Goal: Task Accomplishment & Management: Complete application form

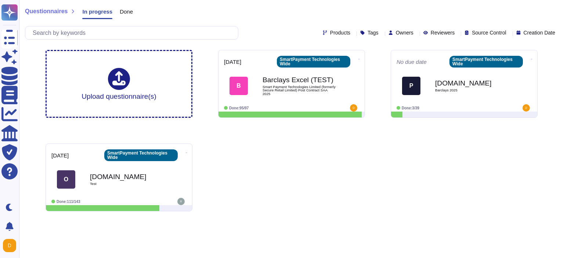
click at [311, 206] on div "Upload questionnaire(s) [DATE] SmartPayment Technologies Wide B Barclays Excel …" at bounding box center [292, 130] width 504 height 173
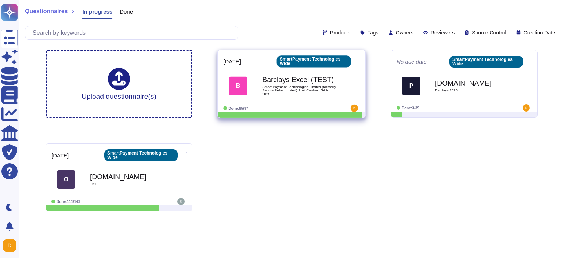
click at [260, 104] on div "B Barclays Excel (TEST) Smart Payment Technologies Limited (formerly Secure Ret…" at bounding box center [291, 86] width 137 height 37
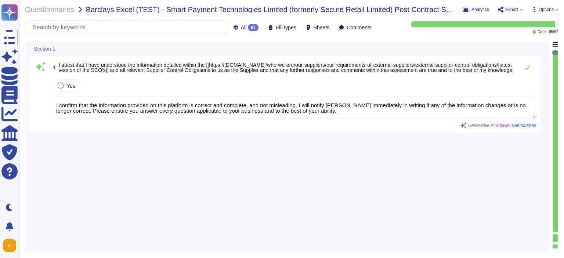
type textarea "I confirm that the information provided on this platform is correct and complet…"
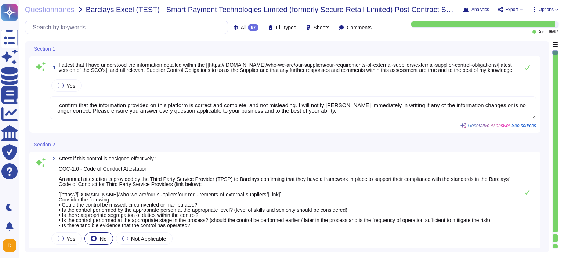
type textarea "Regular tests are scheduled annually with our VRP provider, and IT will carry o…"
type textarea "N/A"
click at [262, 28] on icon at bounding box center [262, 28] width 0 height 0
click at [236, 66] on span "To do" at bounding box center [231, 64] width 14 height 7
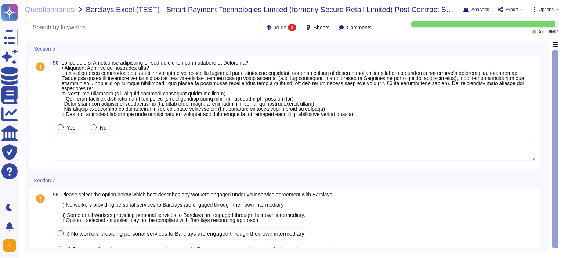
click at [299, 30] on div at bounding box center [299, 28] width 0 height 6
click at [285, 53] on div "All 97" at bounding box center [290, 46] width 65 height 17
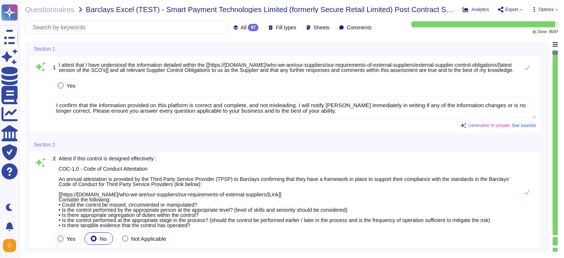
type textarea "Regular tests are scheduled annually with our VRP provider, and IT will carry o…"
type textarea "N/A"
type textarea "I confirm that the information provided on this platform is correct and complet…"
drag, startPoint x: 554, startPoint y: 71, endPoint x: 563, endPoint y: 111, distance: 40.7
click at [558, 111] on div "Section 1 1 I attest that I have understood the information detailed within the…" at bounding box center [291, 147] width 533 height 211
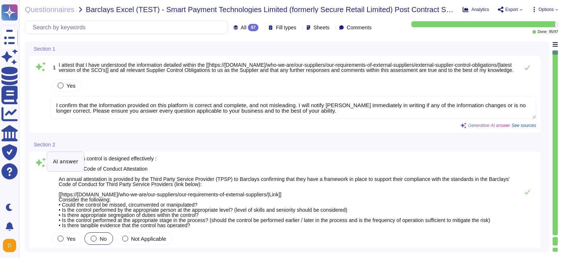
click at [42, 161] on icon at bounding box center [41, 162] width 10 height 9
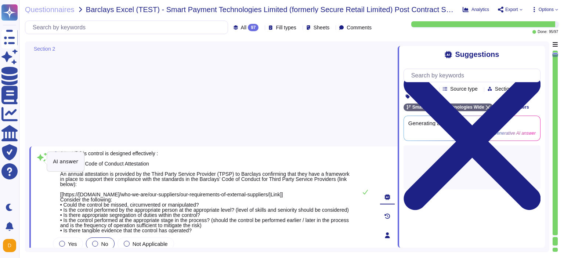
type textarea "1) Our organization has an environmental policy that outlines our commitment to…"
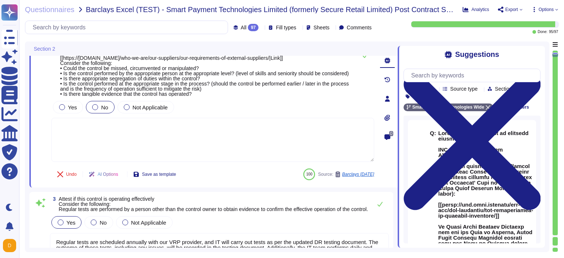
drag, startPoint x: 557, startPoint y: 91, endPoint x: 564, endPoint y: 166, distance: 75.3
click at [558, 166] on div "Section 2 2 Yes No Not Applicable Undo AI Options Save as template 100 Source: …" at bounding box center [291, 147] width 533 height 211
click at [481, 89] on div at bounding box center [481, 89] width 0 height 6
click at [444, 31] on div "Done: 95 / 97" at bounding box center [471, 27] width 175 height 12
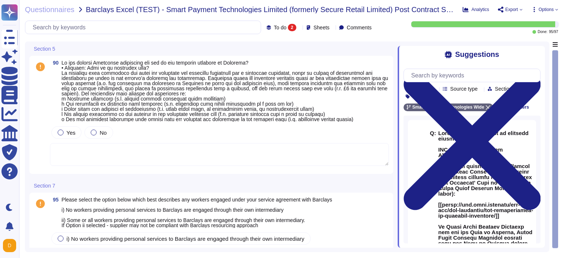
drag, startPoint x: 557, startPoint y: 71, endPoint x: 564, endPoint y: 112, distance: 41.3
click at [558, 112] on div "Section 5 90 Yes No Section 7 95 Please select the option below which best desc…" at bounding box center [291, 147] width 533 height 211
click at [299, 28] on icon at bounding box center [299, 28] width 0 height 0
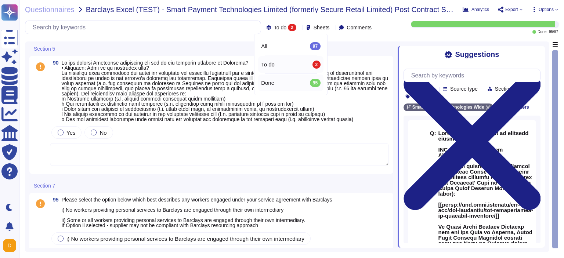
click at [266, 85] on span "Done" at bounding box center [267, 83] width 13 height 7
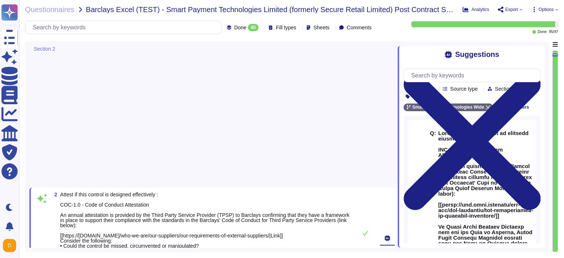
scroll to position [141, 0]
type textarea "Regular tests are scheduled annually with our VRP provider, and IT will carry o…"
type textarea "N/A"
type textarea "1) Our organization has an environmental policy that outlines our commitment to…"
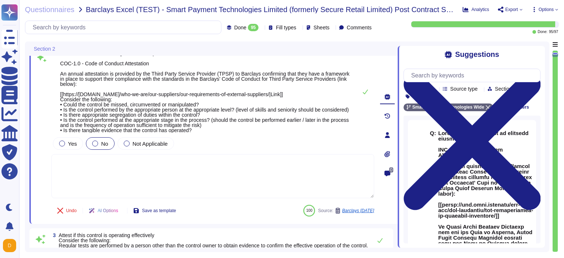
drag, startPoint x: 400, startPoint y: 135, endPoint x: 406, endPoint y: 153, distance: 19.5
click at [406, 153] on div "Suggestions Products Source type Section Tags SmartPayment Technologies Wide Cl…" at bounding box center [471, 147] width 147 height 202
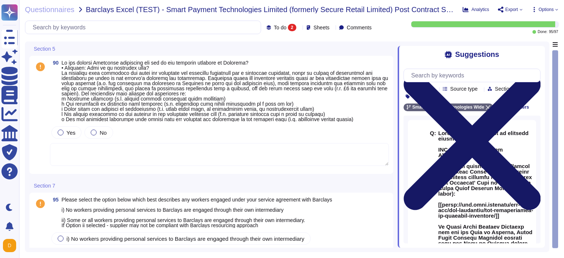
click at [538, 73] on icon at bounding box center [472, 141] width 137 height 137
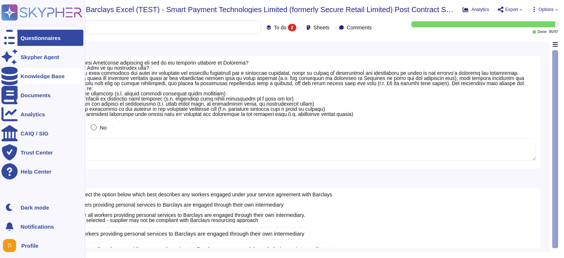
click at [33, 79] on div "Knowledge Base" at bounding box center [42, 76] width 82 height 16
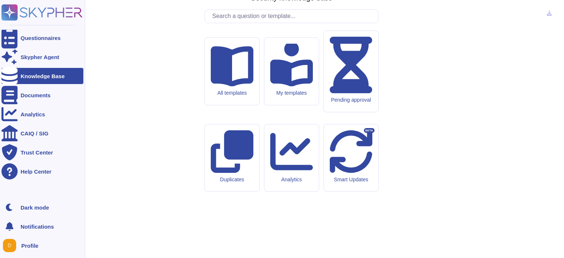
click at [42, 15] on icon at bounding box center [51, 12] width 63 height 10
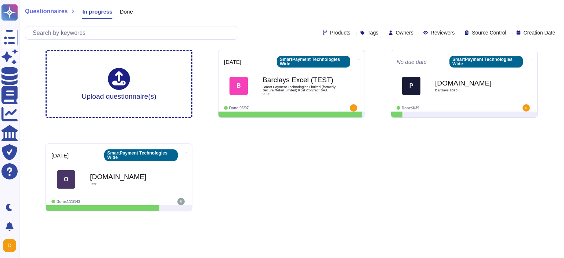
click at [399, 34] on div "Owners" at bounding box center [403, 33] width 28 height 6
click at [438, 34] on span "Reviewers" at bounding box center [443, 32] width 24 height 5
click at [396, 35] on span "Owners" at bounding box center [405, 32] width 18 height 5
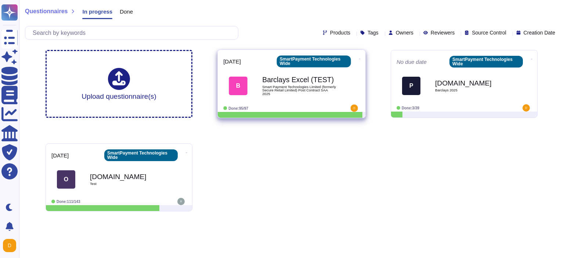
click at [330, 88] on span "Smart Payment Technologies Limited (formerly Secure Retail Limited) Post Contra…" at bounding box center [299, 90] width 74 height 11
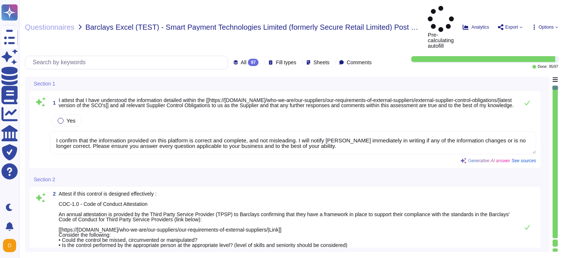
type textarea "I confirm that the information provided on this platform is correct and complet…"
type textarea "Regular tests are scheduled annually with our VRP provider, and IT will carry o…"
type textarea "N/A"
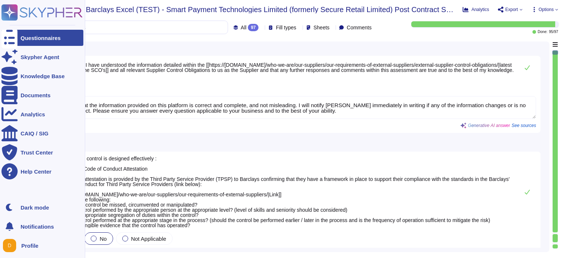
click at [9, 16] on icon at bounding box center [10, 13] width 14 height 14
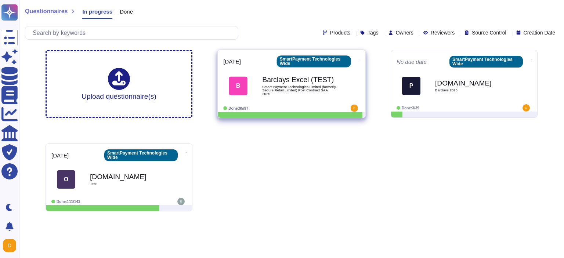
click at [285, 83] on b "Barclays Excel (TEST)" at bounding box center [299, 79] width 74 height 7
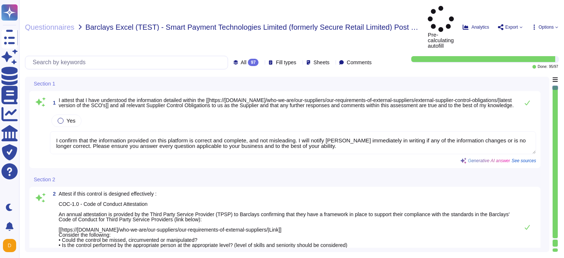
type textarea "I confirm that the information provided on this platform is correct and complet…"
type textarea "Regular tests are scheduled annually with our VRP provider, and IT will carry o…"
type textarea "N/A"
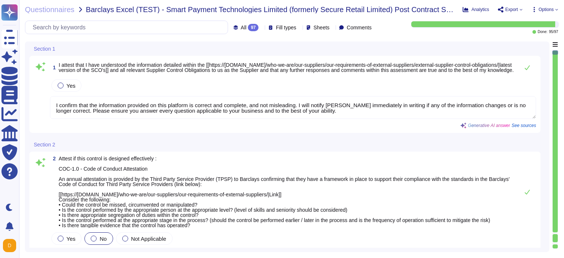
click at [556, 239] on div at bounding box center [555, 238] width 5 height 8
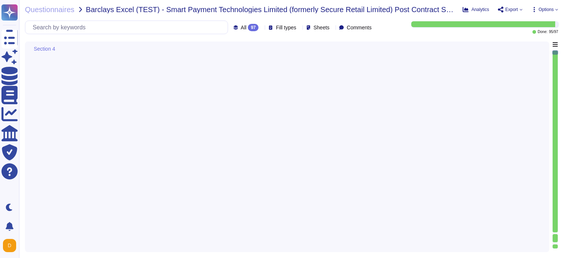
click at [556, 239] on div at bounding box center [555, 238] width 5 height 8
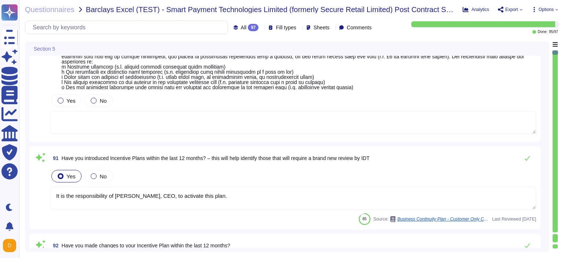
type textarea "It is the responsibility of [PERSON_NAME], CEO, to activate this plan."
type textarea "Following the [MEDICAL_DATA] Pandemic the plan has been improved and updated."
type textarea "Additional copies of this section are available on the PCI SSC website."
type textarea "No"
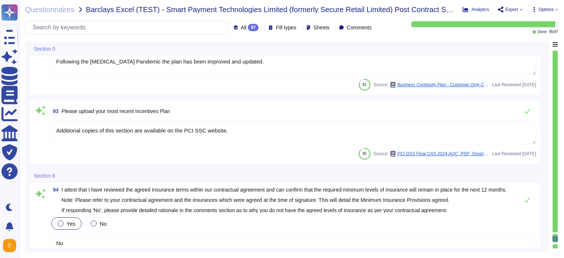
type textarea "All workers are employed by the company, and the company pays a living wage and…"
click at [556, 239] on div at bounding box center [555, 238] width 5 height 8
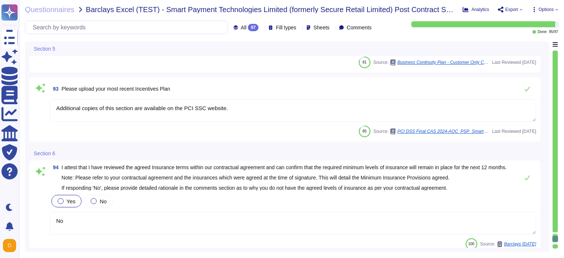
scroll to position [7656, 0]
click at [262, 28] on icon at bounding box center [262, 28] width 0 height 0
click at [231, 87] on div "Done 95" at bounding box center [253, 83] width 65 height 17
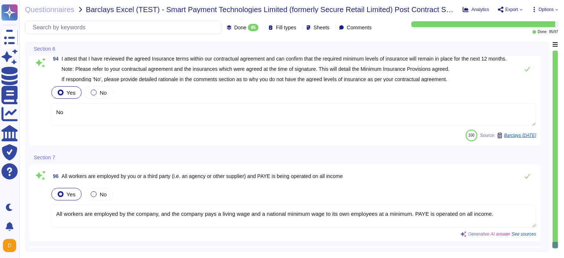
type textarea "No"
type textarea "All workers are employed by the company, and the company pays a living wage and…"
type textarea "Yes"
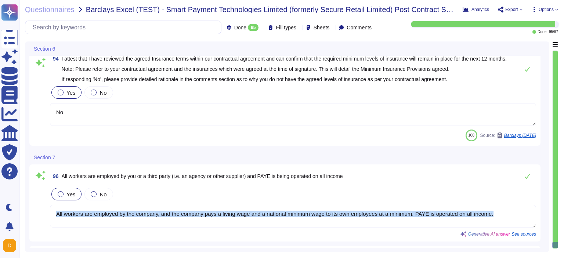
drag, startPoint x: 563, startPoint y: 141, endPoint x: 217, endPoint y: 204, distance: 351.7
click at [217, 204] on div "Questionnaires Barclays Excel (TEST) - Smart Payment Technologies Limited (form…" at bounding box center [291, 129] width 545 height 258
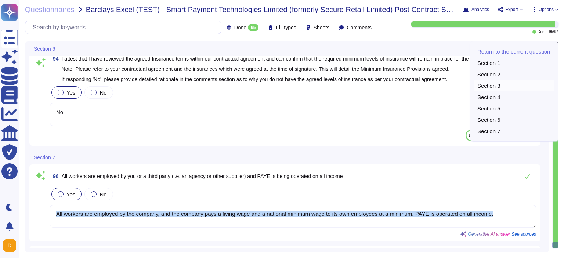
click at [495, 91] on div "Section 3" at bounding box center [514, 85] width 79 height 11
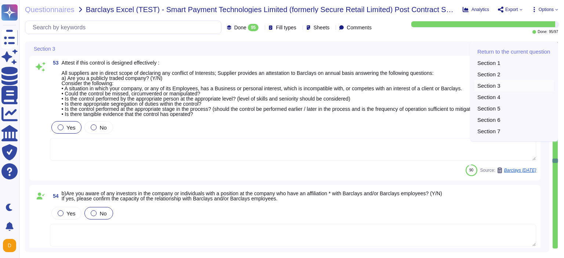
type textarea "[PERSON_NAME] - Network Architect [PERSON_NAME] - Techincal Systems Officer"
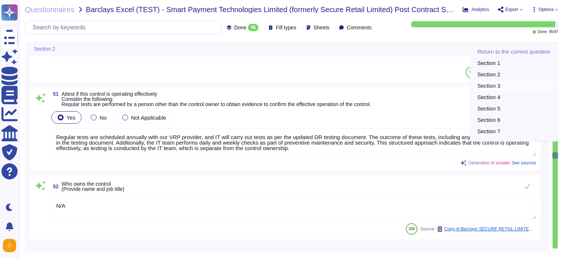
type textarea "Regular tests are scheduled annually with our VRP provider, and IT will carry o…"
type textarea "N/A"
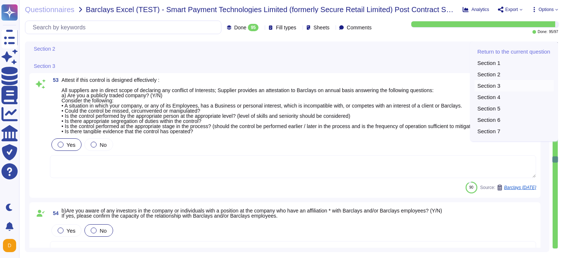
scroll to position [4520, 0]
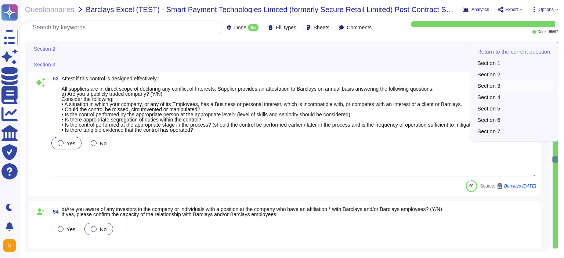
type textarea "[PERSON_NAME] - Network Architect [PERSON_NAME] - Techincal Systems Officer"
click at [499, 137] on div "Section 7" at bounding box center [514, 131] width 79 height 11
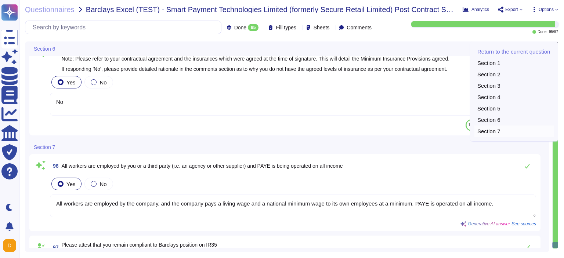
type textarea "No"
type textarea "All workers are employed by the company, and the company pays a living wage and…"
type textarea "Yes"
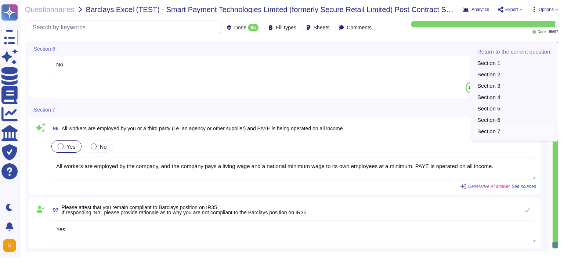
scroll to position [7978, 0]
click at [496, 114] on div "Section 5" at bounding box center [514, 108] width 79 height 11
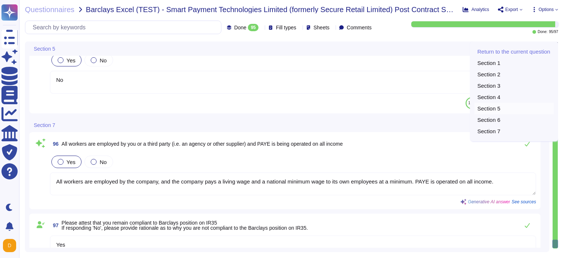
type textarea "It is the responsibility of [PERSON_NAME], CEO, to activate this plan."
type textarea "Following the [MEDICAL_DATA] Pandemic the plan has been improved and updated."
type textarea "Additional copies of this section are available on the PCI SSC website."
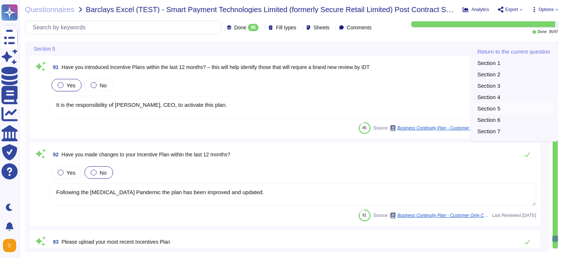
scroll to position [7683, 0]
click at [485, 126] on div "Section 6" at bounding box center [514, 119] width 79 height 11
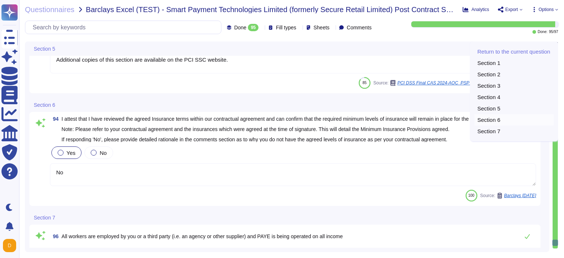
type textarea "All workers are employed by the company, and the company pays a living wage and…"
type textarea "Yes"
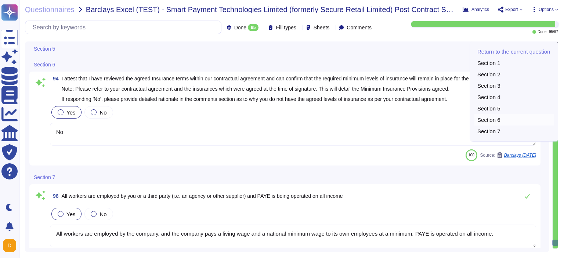
scroll to position [7926, 0]
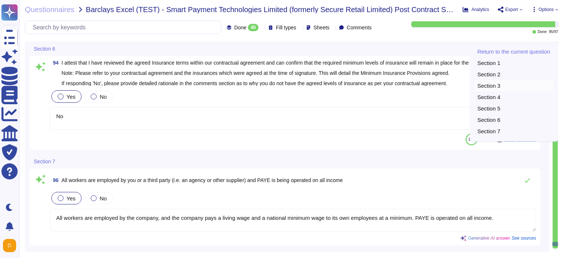
click at [491, 91] on div "Section 3" at bounding box center [514, 85] width 79 height 11
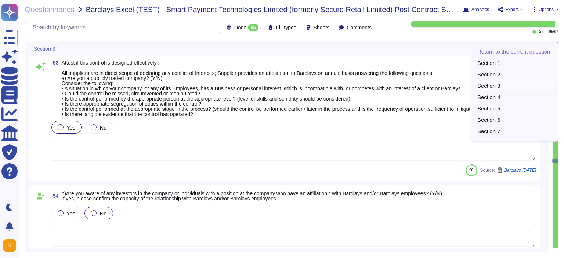
scroll to position [4520, 0]
type textarea "[PERSON_NAME] - Network Architect [PERSON_NAME] - Techincal Systems Officer"
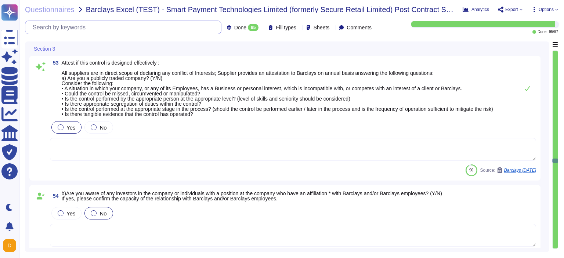
click at [64, 25] on input "text" at bounding box center [125, 27] width 192 height 13
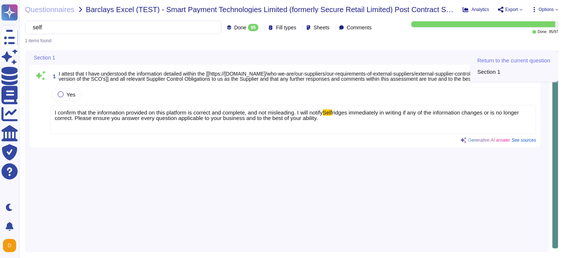
type input "self"
click at [556, 54] on div "Return to the current question Section 1" at bounding box center [514, 66] width 88 height 32
click at [558, 53] on div "Questionnaires Barclays Excel (TEST) - Smart Payment Technologies Limited (form…" at bounding box center [291, 129] width 545 height 258
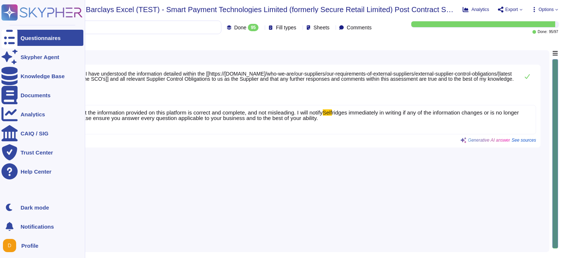
click at [20, 7] on icon at bounding box center [41, 12] width 81 height 16
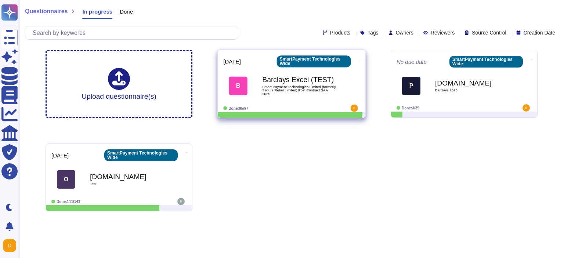
click at [359, 59] on icon at bounding box center [359, 59] width 1 height 2
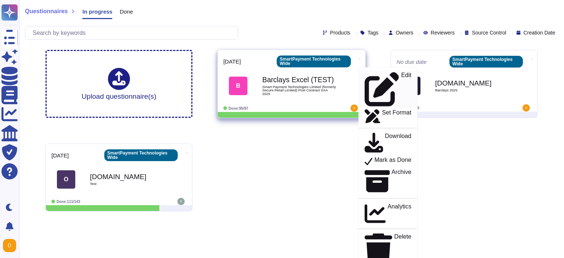
click at [367, 75] on div "Edit" at bounding box center [388, 89] width 47 height 35
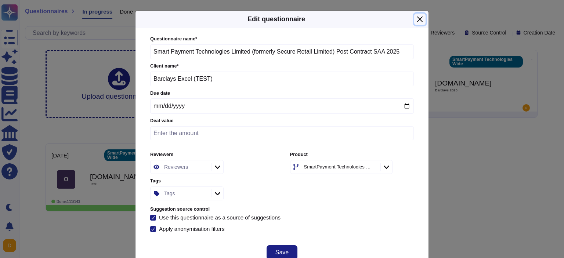
click at [420, 16] on button "Close" at bounding box center [419, 19] width 11 height 11
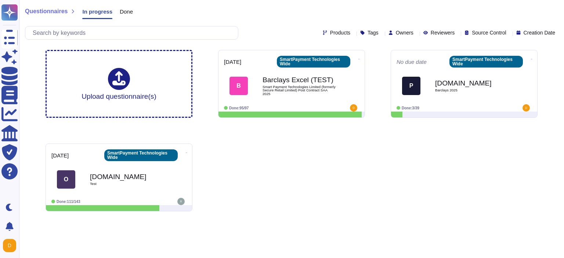
click at [122, 12] on span "Done" at bounding box center [126, 12] width 13 height 6
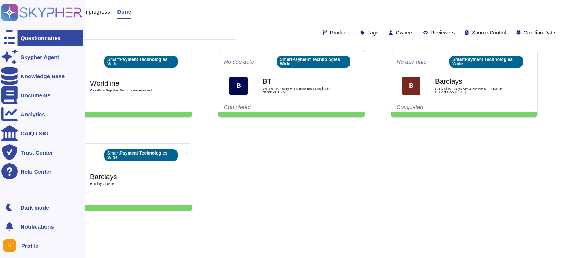
click at [10, 11] on icon at bounding box center [10, 13] width 14 height 14
